Goal: Transaction & Acquisition: Purchase product/service

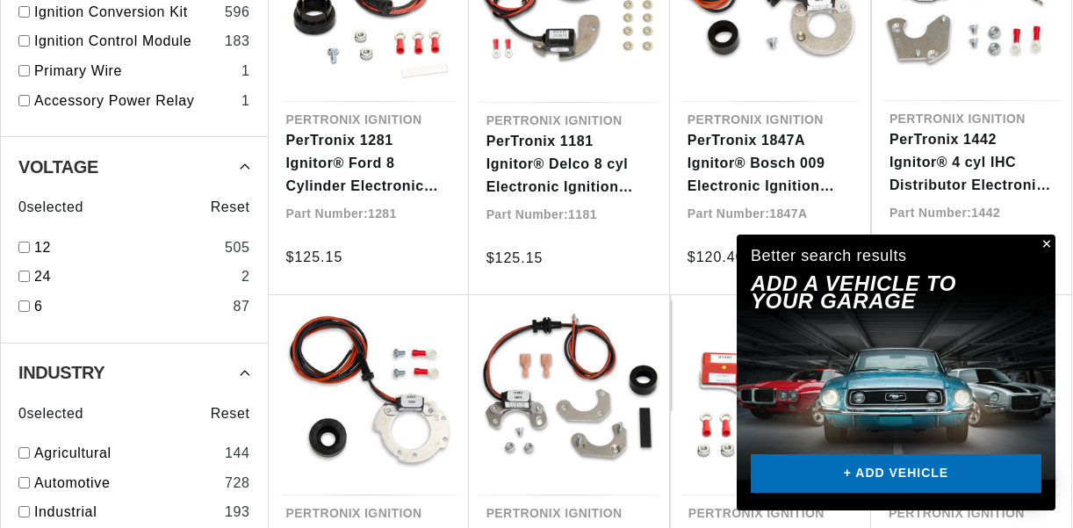
scroll to position [0, 558]
click at [888, 469] on link "+ ADD VEHICLE" at bounding box center [896, 474] width 291 height 40
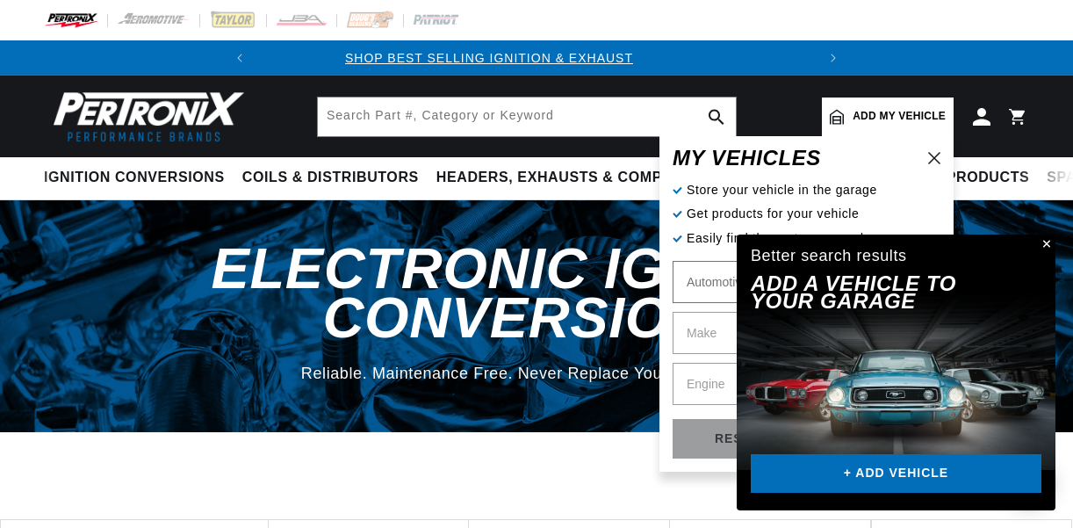
scroll to position [0, 0]
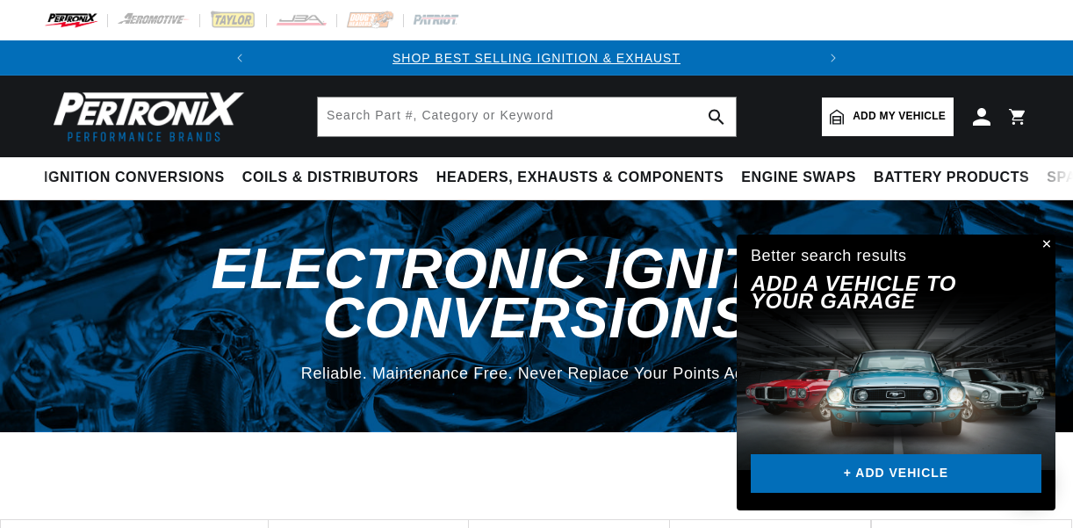
click at [1048, 242] on button "Close" at bounding box center [1044, 244] width 21 height 21
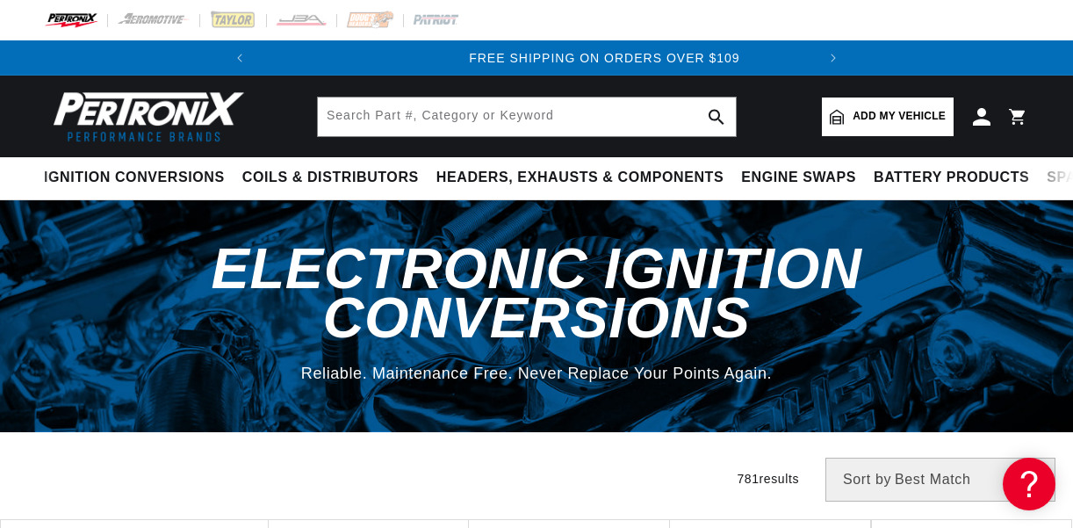
click at [853, 121] on span "Add my vehicle" at bounding box center [898, 116] width 93 height 17
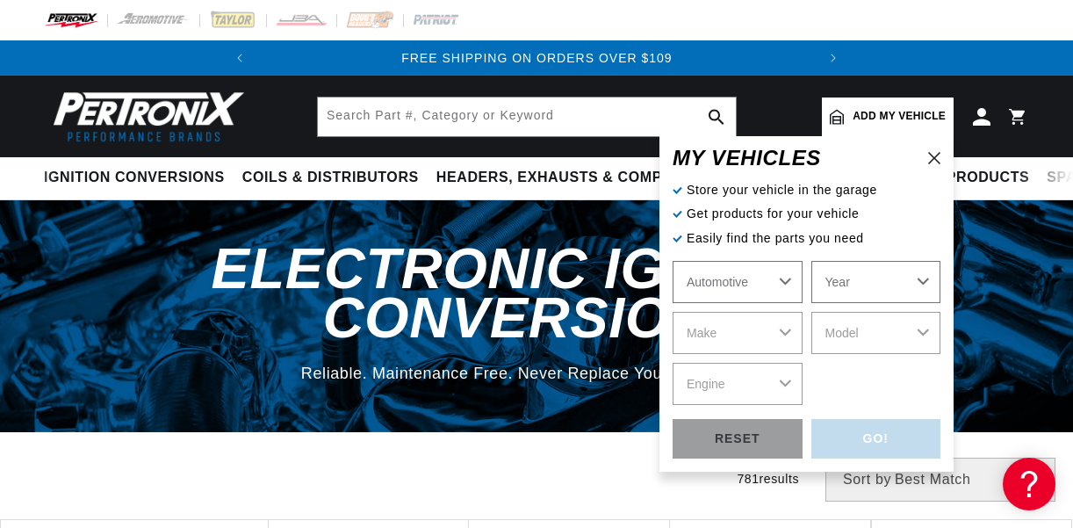
click at [787, 277] on select "Automotive Agricultural Industrial Marine Motorcycle" at bounding box center [737, 282] width 130 height 42
select select "Agricultural"
click at [917, 282] on select "Year [DATE] 1965 1964 1960 1959 1958 1957 1939 1938 1937" at bounding box center [876, 282] width 130 height 42
select select "1960"
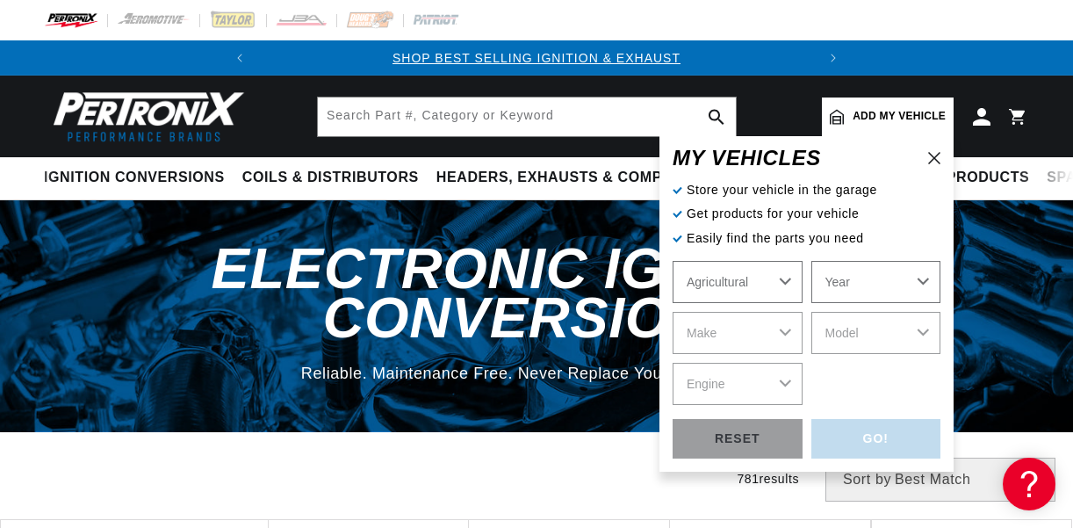
select select "1960"
click at [788, 333] on select "Make [PERSON_NAME]" at bounding box center [737, 333] width 130 height 42
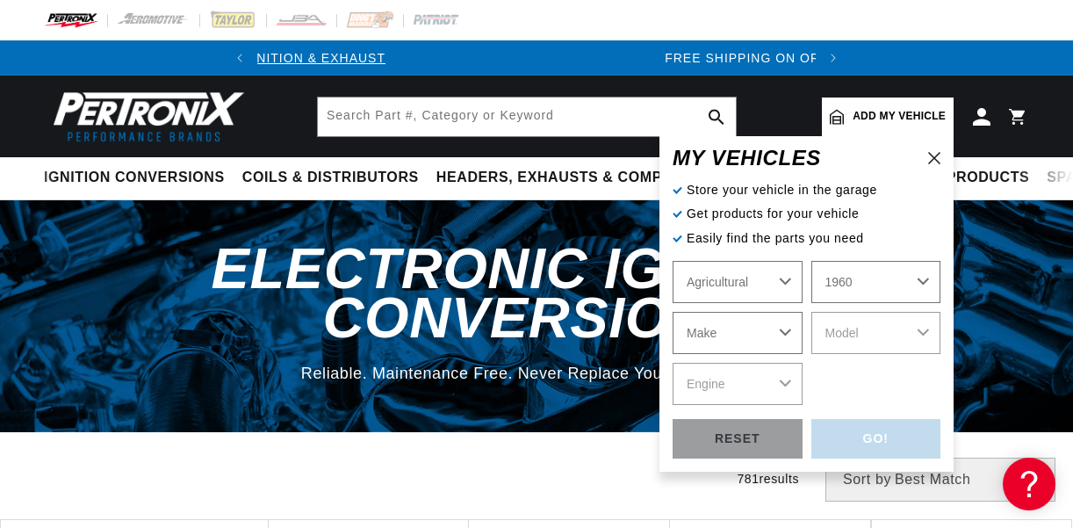
scroll to position [0, 558]
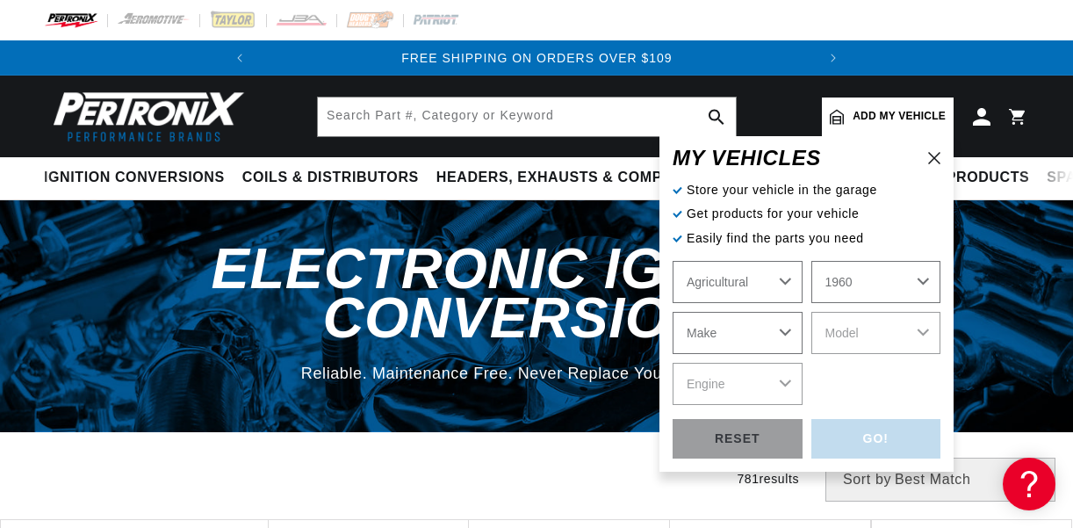
click at [786, 277] on select "Automotive Agricultural Industrial Marine Motorcycle" at bounding box center [737, 282] width 130 height 42
click at [782, 328] on select "Make [PERSON_NAME]" at bounding box center [737, 333] width 130 height 42
select select "[PERSON_NAME]"
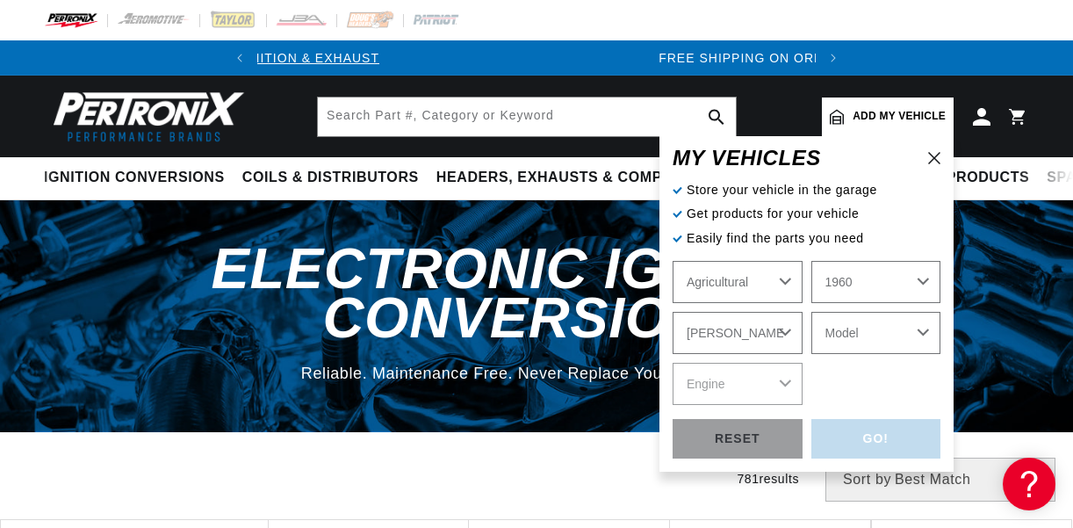
scroll to position [0, 0]
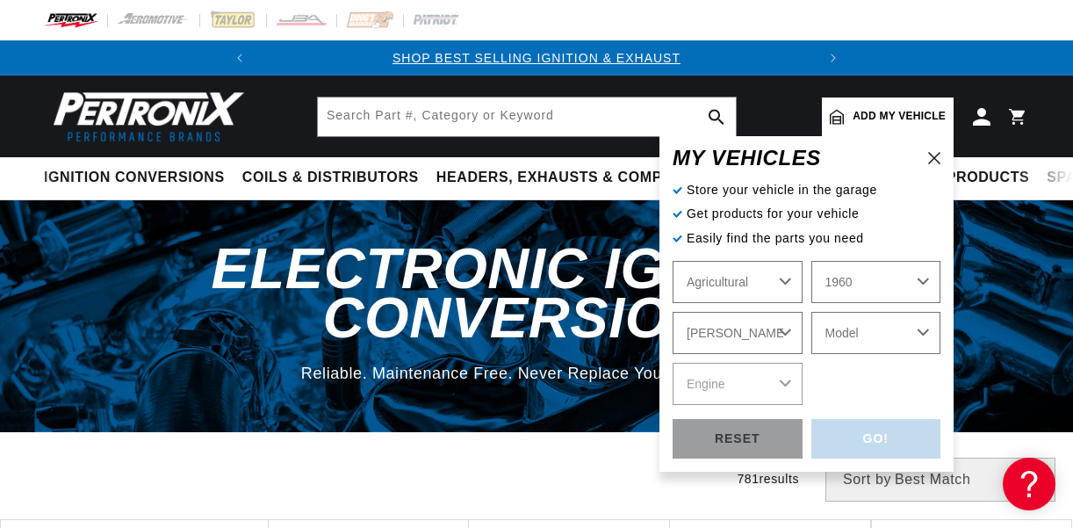
click at [922, 330] on select "Model 28E G" at bounding box center [876, 333] width 130 height 42
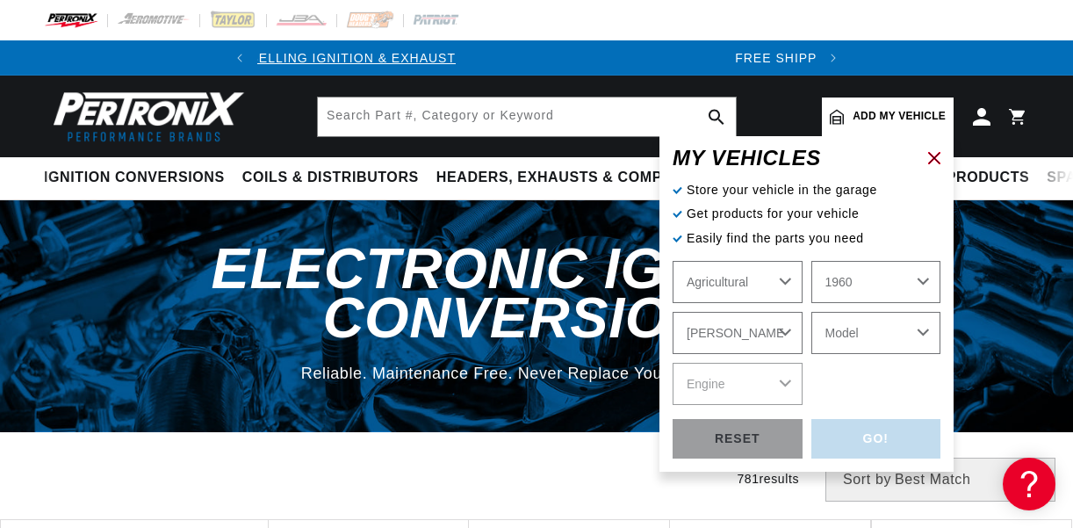
scroll to position [0, 68]
click at [933, 155] on icon at bounding box center [934, 158] width 12 height 12
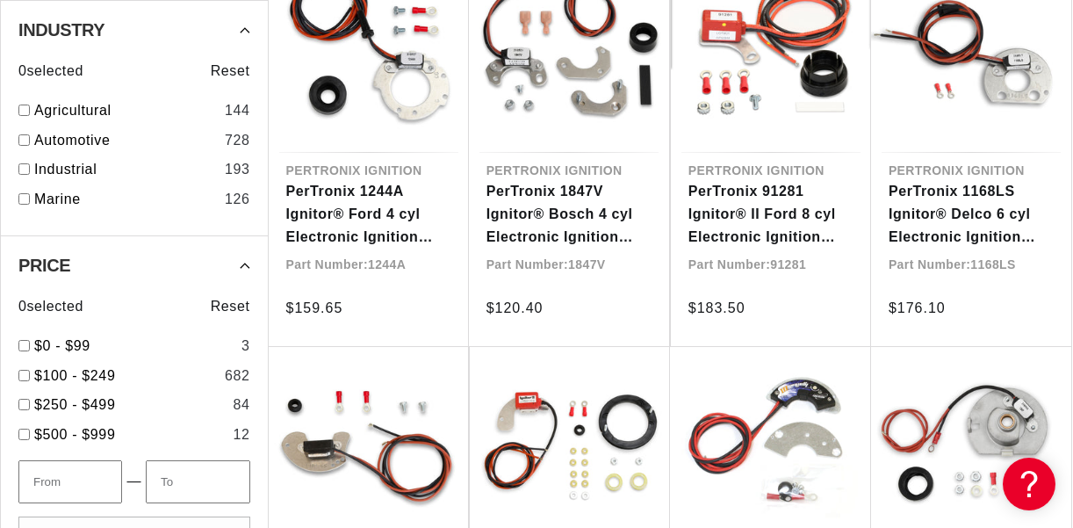
scroll to position [0, 0]
